Goal: Understand site structure: Understand site structure

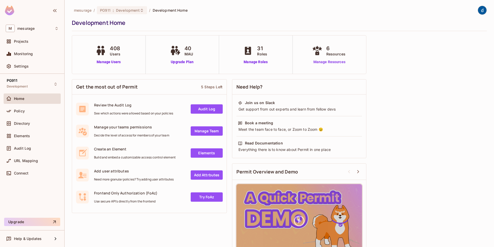
click at [327, 62] on link "Manage Resources" at bounding box center [329, 61] width 37 height 5
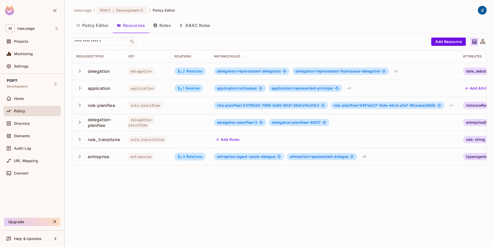
click at [82, 105] on icon "button" at bounding box center [79, 105] width 7 height 7
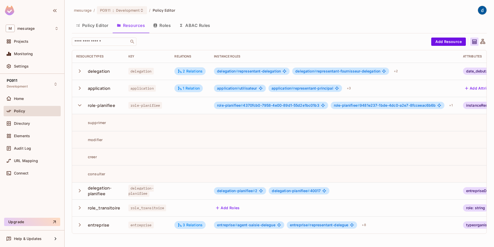
click at [80, 106] on icon "button" at bounding box center [79, 105] width 7 height 7
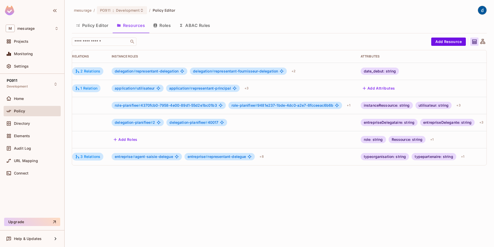
scroll to position [0, 100]
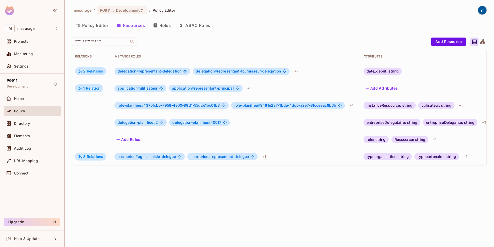
click at [487, 121] on div "Resource Types Key Relations Instance roles Attributes delegation delegation 2 …" at bounding box center [279, 107] width 415 height 115
click at [486, 122] on div "+ 3" at bounding box center [484, 122] width 8 height 8
click at [460, 105] on div at bounding box center [247, 123] width 494 height 247
click at [462, 106] on div "+ 3" at bounding box center [461, 105] width 8 height 8
click at [297, 189] on div at bounding box center [247, 123] width 494 height 247
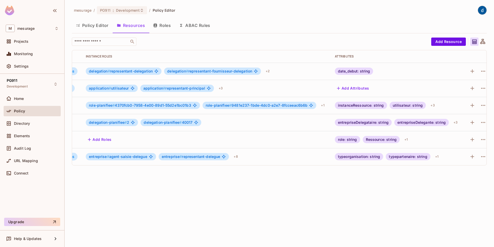
scroll to position [0, 133]
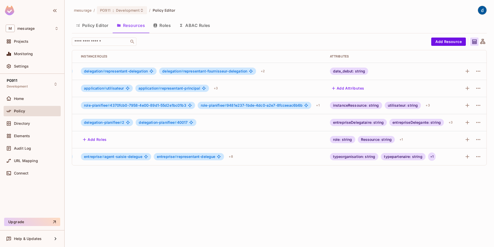
click at [433, 155] on div "+ 1" at bounding box center [432, 156] width 7 height 8
click at [274, 200] on div at bounding box center [247, 123] width 494 height 247
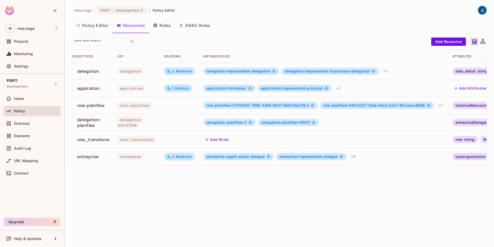
scroll to position [0, 0]
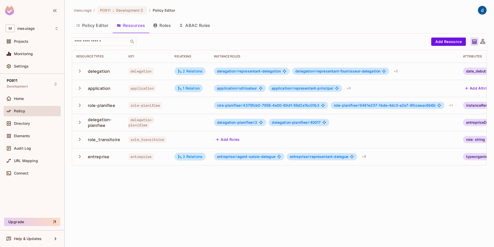
click at [98, 24] on button "Policy Editor" at bounding box center [92, 25] width 41 height 13
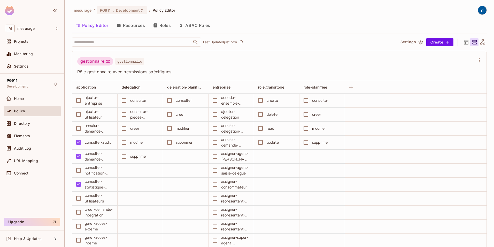
click at [99, 61] on div "gestionnaire" at bounding box center [95, 61] width 36 height 8
click at [168, 25] on button "Roles" at bounding box center [162, 25] width 26 height 13
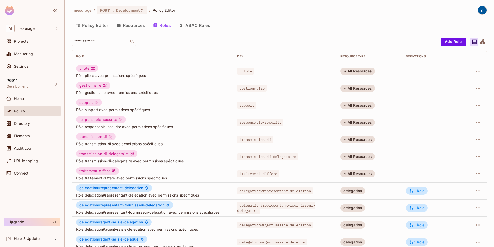
click at [198, 25] on button "ABAC Rules" at bounding box center [195, 25] width 40 height 13
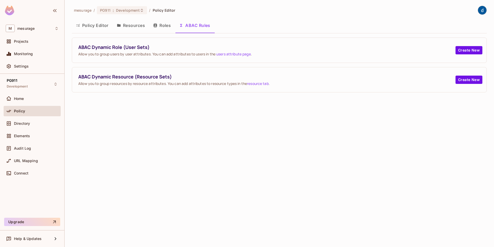
click at [163, 26] on button "Roles" at bounding box center [162, 25] width 26 height 13
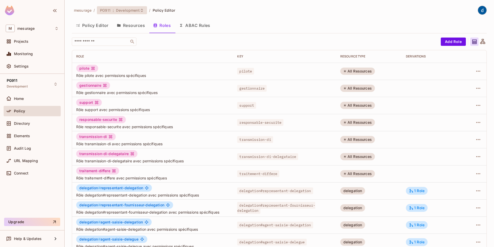
click at [137, 11] on span "Development" at bounding box center [128, 10] width 24 height 5
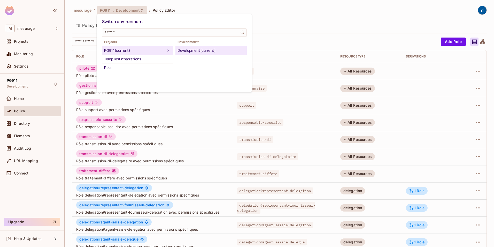
click at [137, 11] on div at bounding box center [247, 123] width 494 height 247
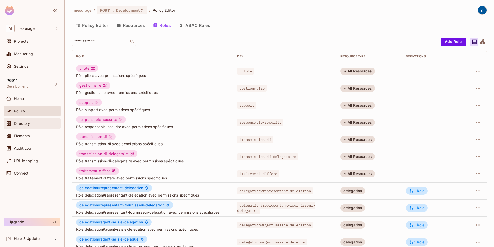
click at [17, 124] on span "Directory" at bounding box center [22, 123] width 16 height 4
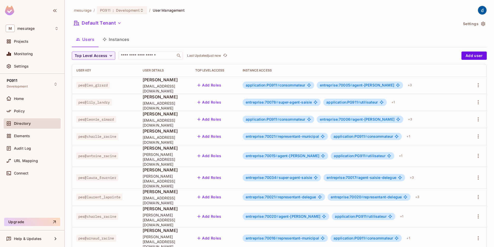
click at [122, 40] on button "Instances" at bounding box center [116, 39] width 35 height 13
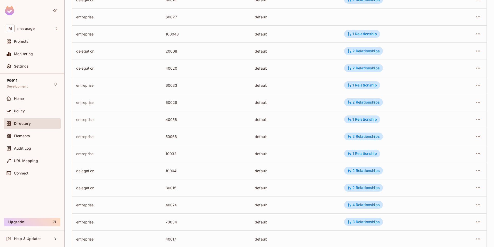
scroll to position [103, 0]
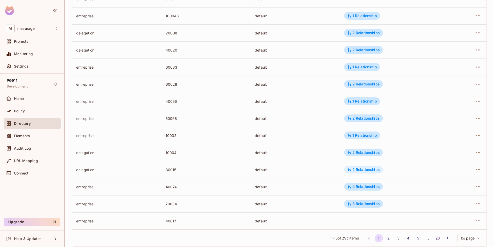
click at [366, 170] on div "2 Relationships" at bounding box center [364, 169] width 33 height 5
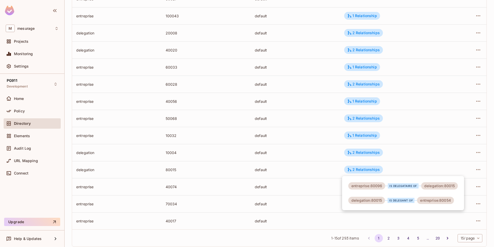
click at [366, 151] on div at bounding box center [247, 123] width 494 height 247
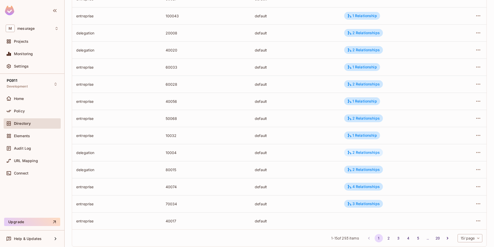
click at [366, 151] on div "2 Relationships" at bounding box center [364, 152] width 33 height 5
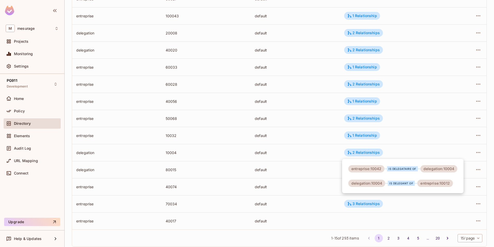
click at [367, 14] on div at bounding box center [247, 123] width 494 height 247
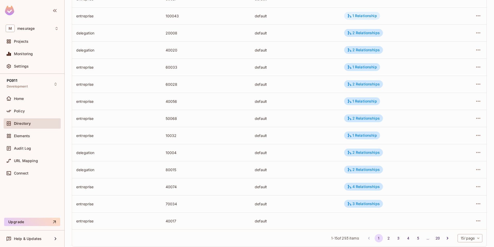
click at [367, 15] on div "1 Relationship" at bounding box center [363, 15] width 30 height 5
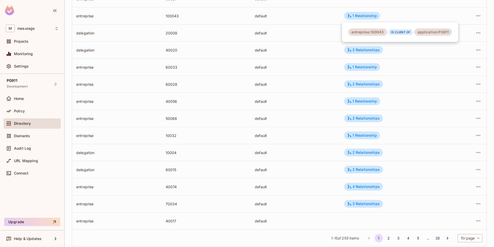
click at [360, 203] on div at bounding box center [247, 123] width 494 height 247
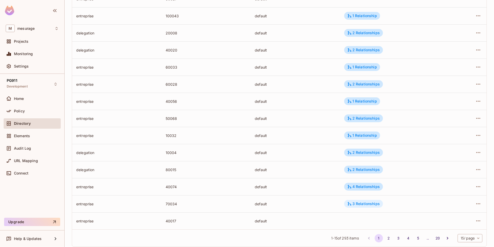
click at [363, 204] on div "3 Relationships" at bounding box center [364, 203] width 33 height 5
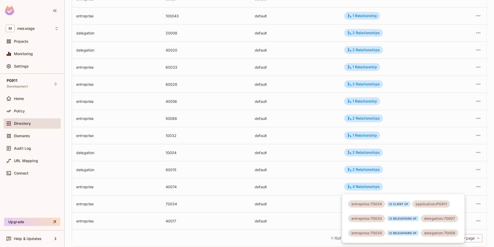
click at [489, 34] on div at bounding box center [247, 123] width 494 height 247
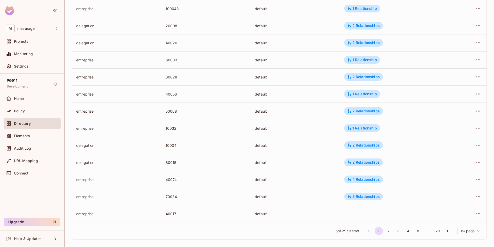
scroll to position [115, 0]
